Goal: Find specific page/section: Find specific page/section

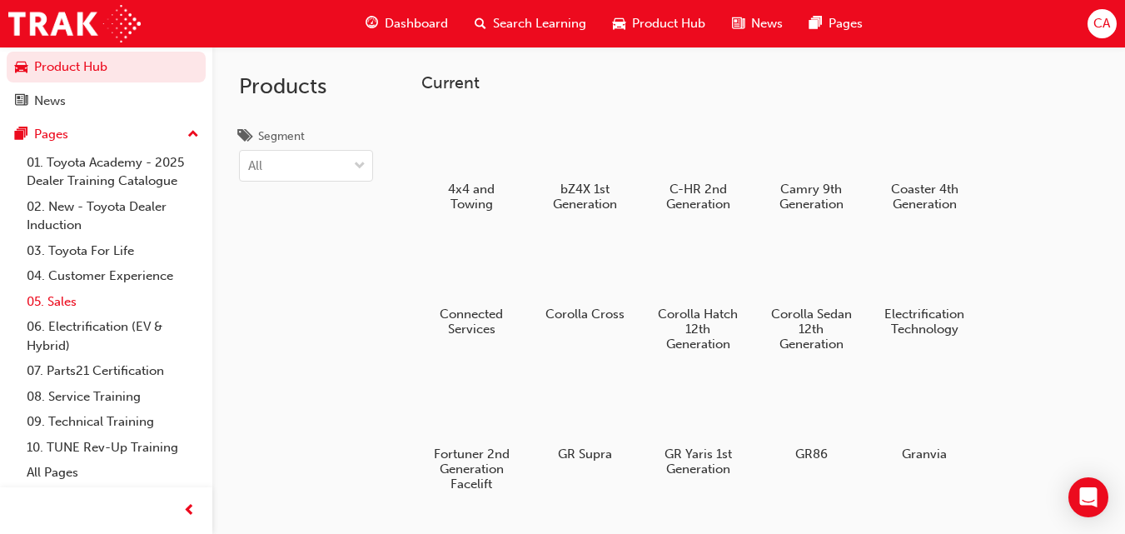
click at [47, 307] on link "05. Sales" at bounding box center [113, 302] width 186 height 26
